Goal: Navigation & Orientation: Understand site structure

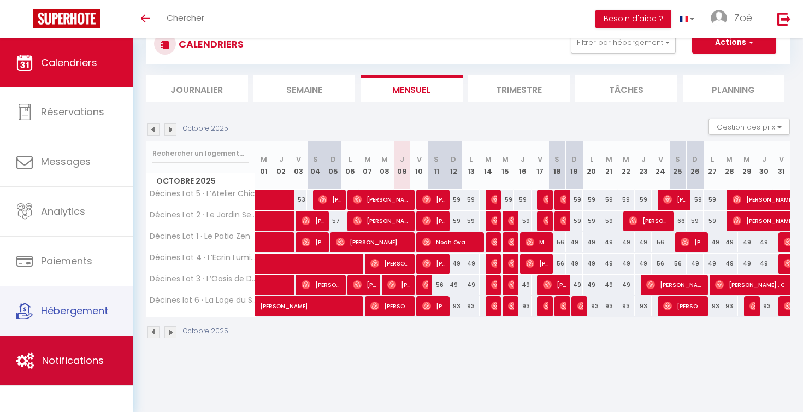
scroll to position [38, 0]
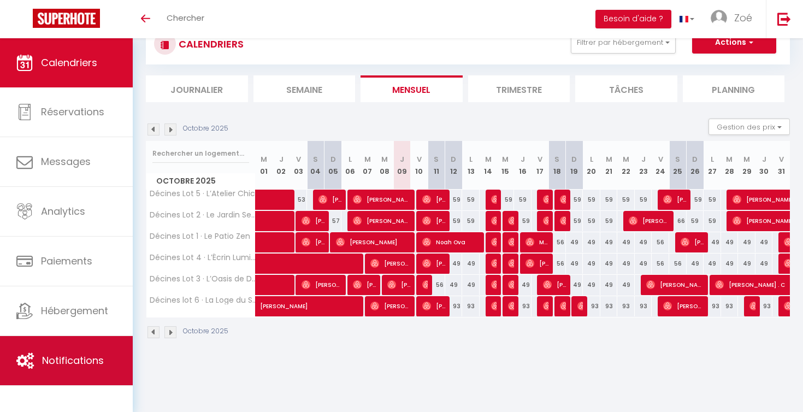
click at [64, 372] on link "Notifications" at bounding box center [66, 360] width 133 height 49
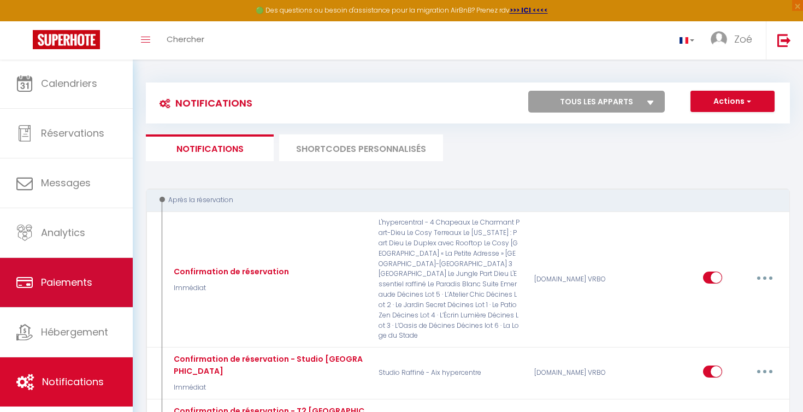
click at [61, 293] on link "Paiements" at bounding box center [66, 282] width 133 height 49
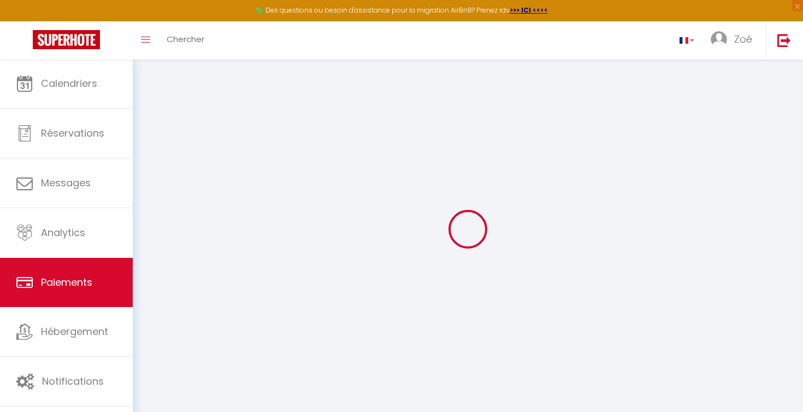
select select "2"
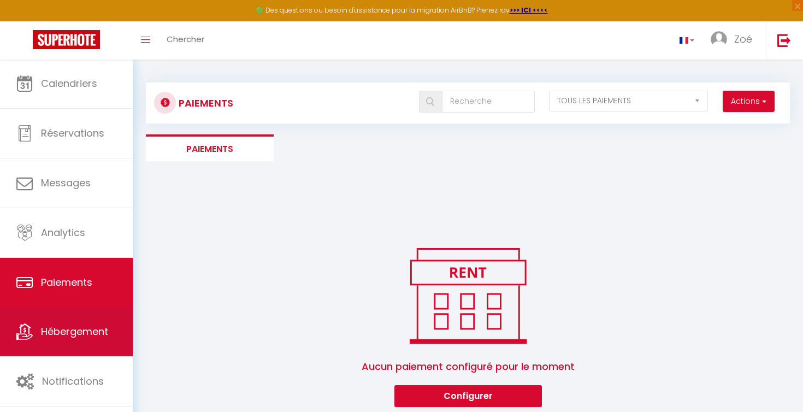
click at [69, 323] on link "Hébergement" at bounding box center [66, 331] width 133 height 49
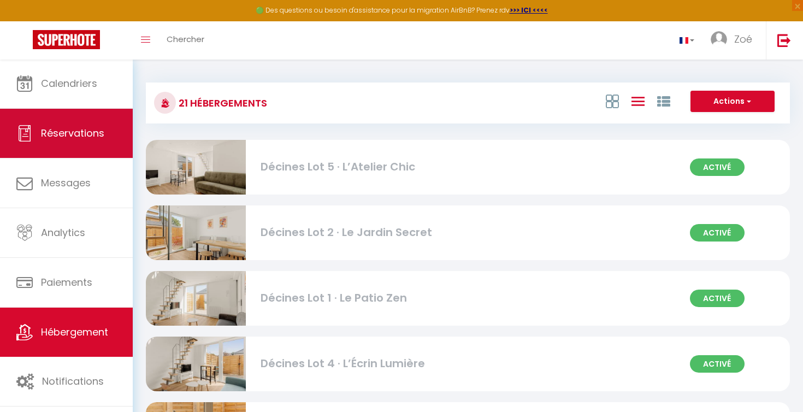
click at [68, 130] on span "Réservations" at bounding box center [72, 133] width 63 height 14
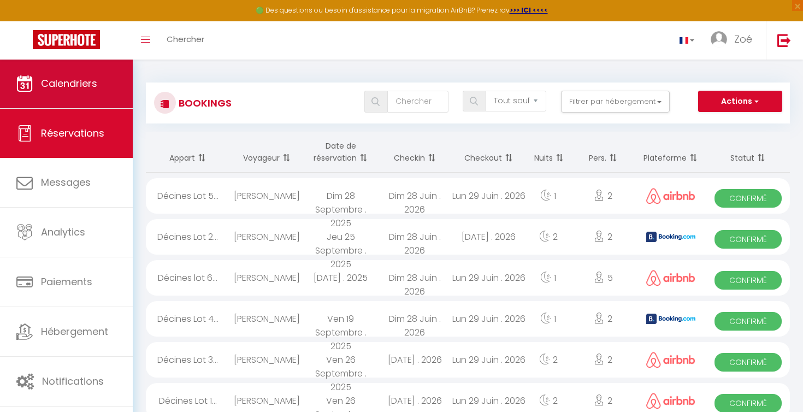
click at [72, 93] on link "Calendriers" at bounding box center [66, 83] width 133 height 49
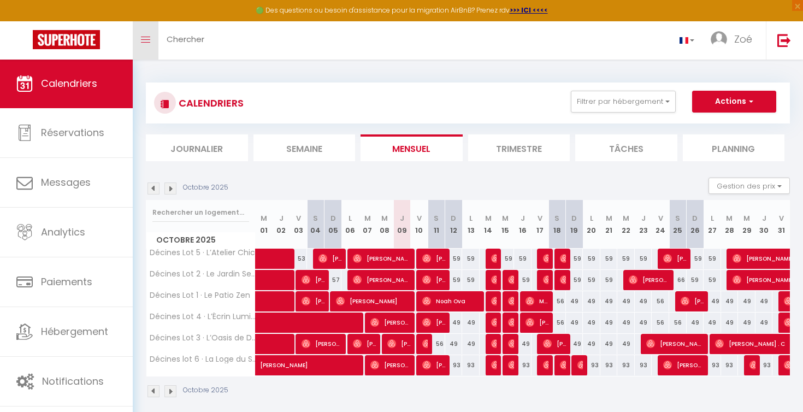
click at [143, 32] on link "Toggle menubar" at bounding box center [146, 40] width 26 height 38
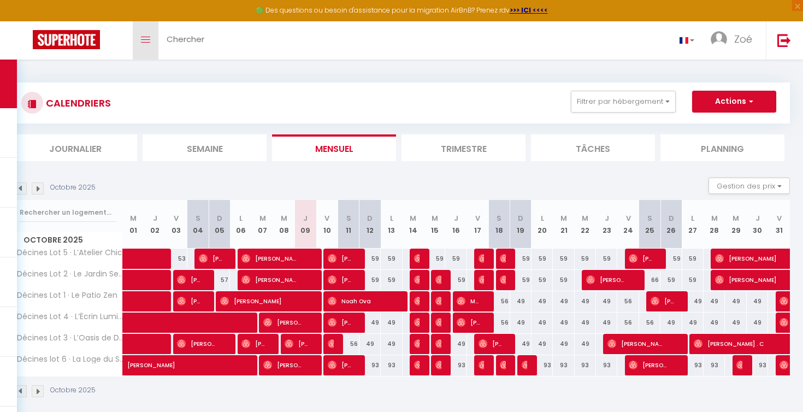
click at [144, 34] on link "Toggle menubar" at bounding box center [146, 40] width 26 height 38
